Goal: Task Accomplishment & Management: Use online tool/utility

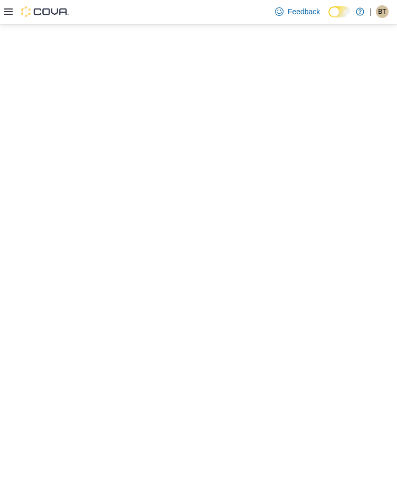
click at [6, 11] on icon at bounding box center [8, 11] width 8 height 8
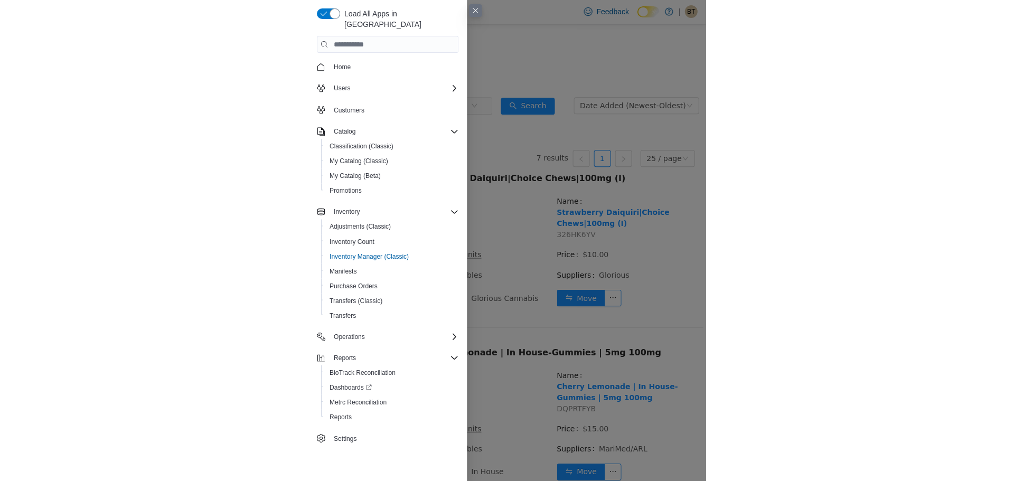
scroll to position [932, 0]
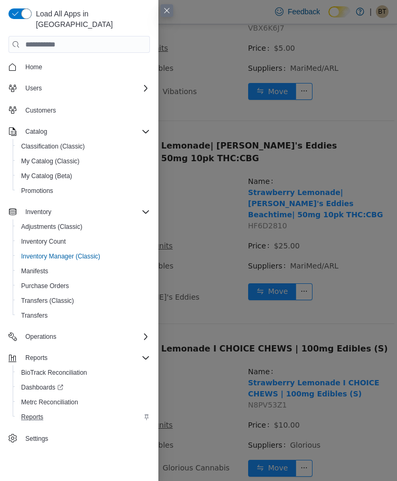
click at [59, 410] on div "Reports" at bounding box center [83, 416] width 133 height 13
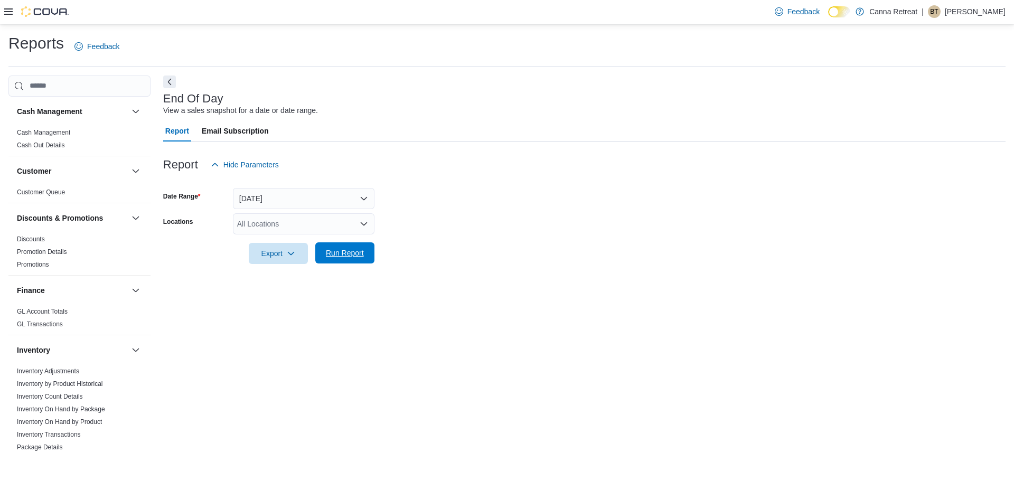
click at [338, 257] on span "Run Report" at bounding box center [345, 253] width 38 height 11
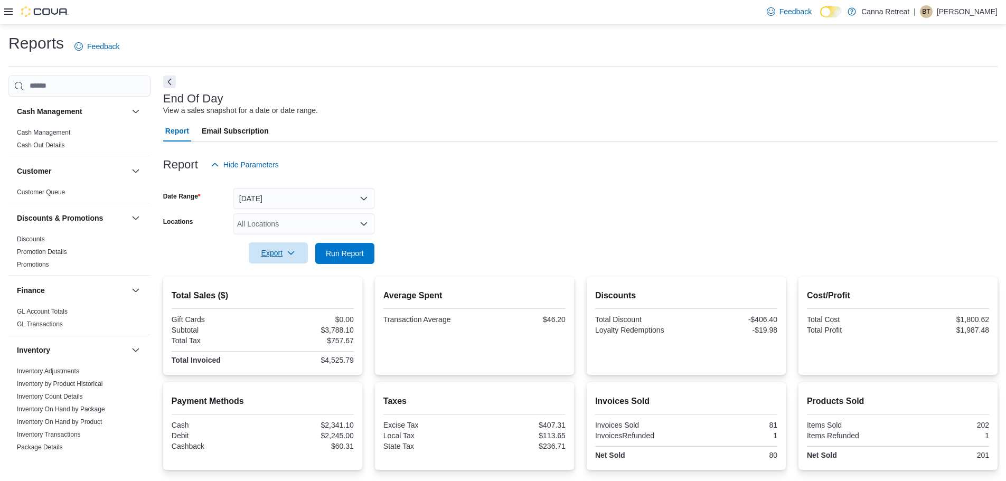
click at [289, 260] on span "Export" at bounding box center [278, 252] width 46 height 21
click at [295, 298] on span "Export to Pdf" at bounding box center [280, 296] width 48 height 8
